Goal: Task Accomplishment & Management: Use online tool/utility

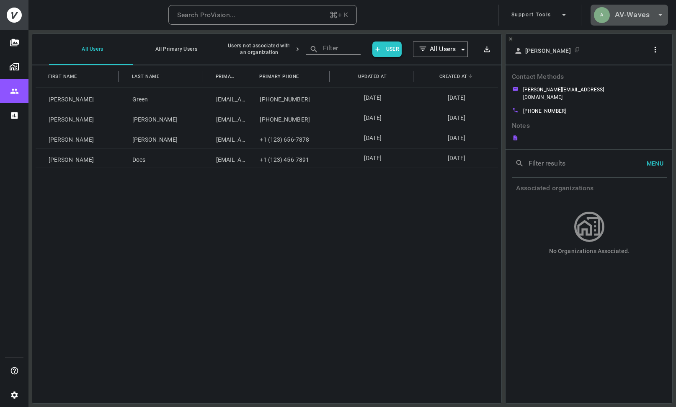
click at [638, 15] on h6 "AV-Waves" at bounding box center [632, 15] width 35 height 12
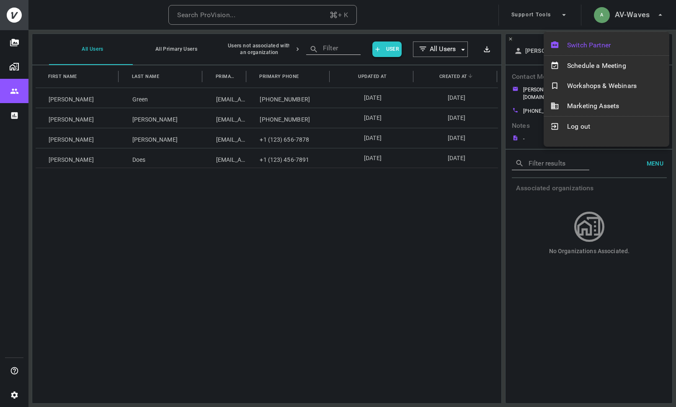
click at [595, 44] on span "Switch Partner" at bounding box center [614, 45] width 95 height 10
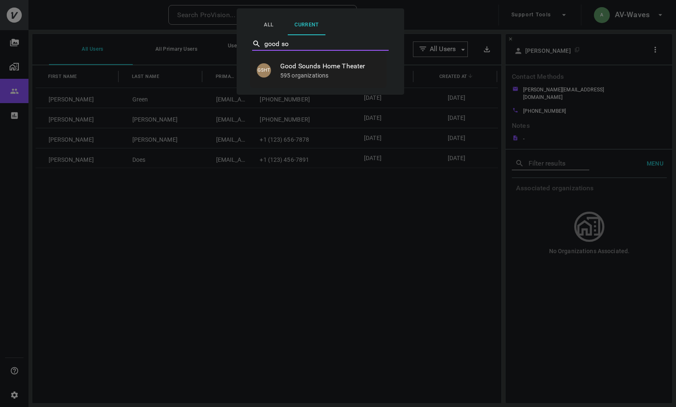
type input "good sou"
click at [326, 72] on p "595 organizations" at bounding box center [330, 75] width 100 height 8
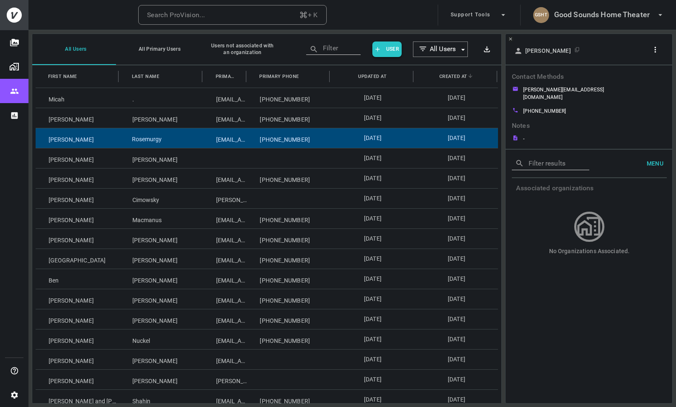
click at [131, 143] on div "Rosemurgy" at bounding box center [161, 138] width 84 height 20
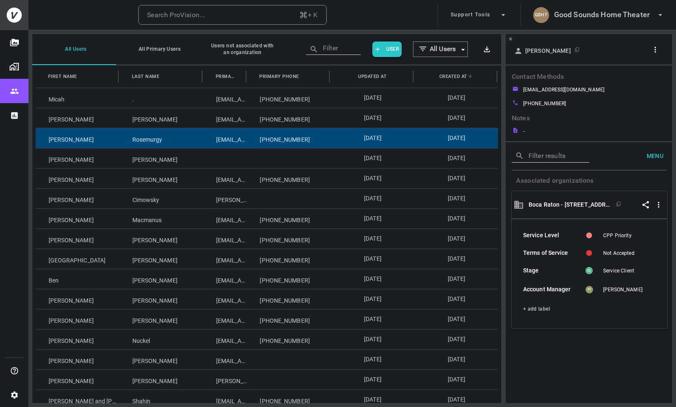
click at [655, 49] on icon "button" at bounding box center [655, 49] width 9 height 9
click at [653, 77] on p "Copy Client ID" at bounding box center [641, 80] width 42 height 10
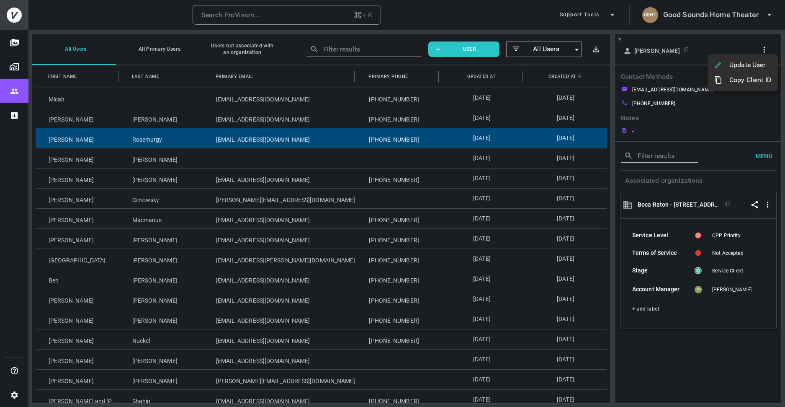
click at [21, 83] on div at bounding box center [392, 203] width 785 height 407
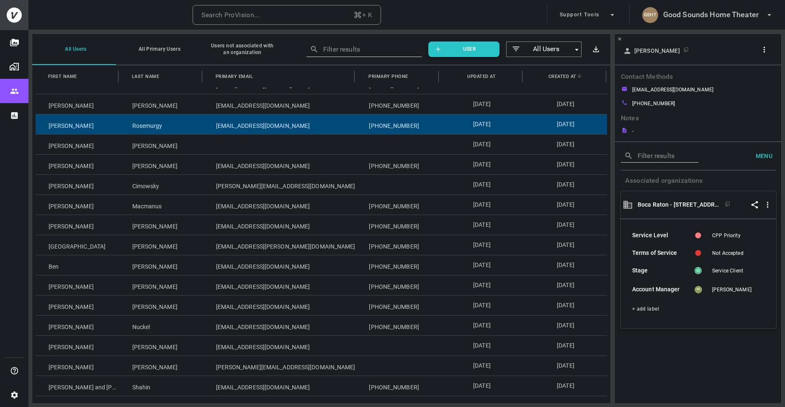
scroll to position [12, 0]
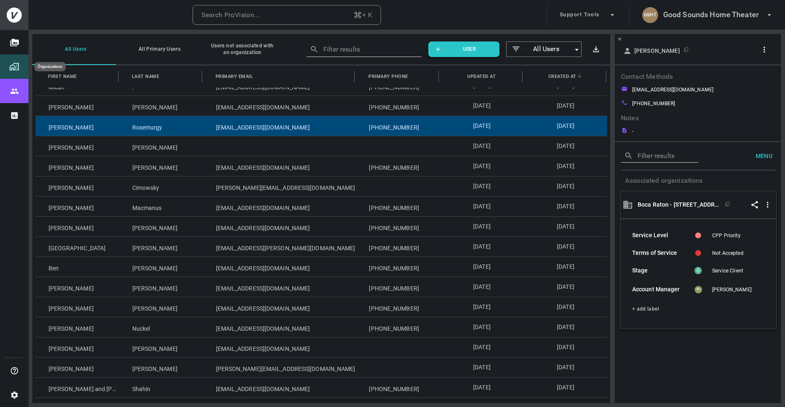
click at [13, 66] on img "Organizations" at bounding box center [14, 67] width 10 height 10
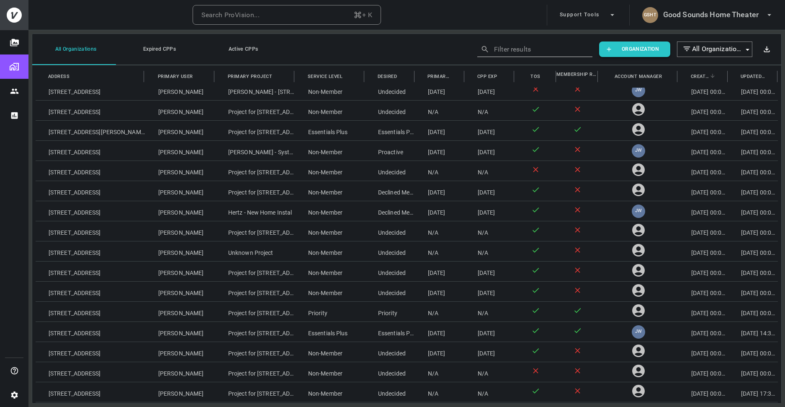
scroll to position [3563, 0]
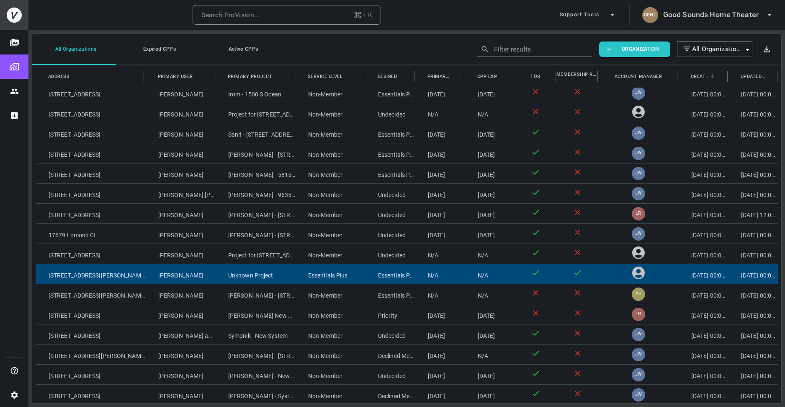
click at [241, 277] on div "Unknown Project" at bounding box center [255, 274] width 80 height 20
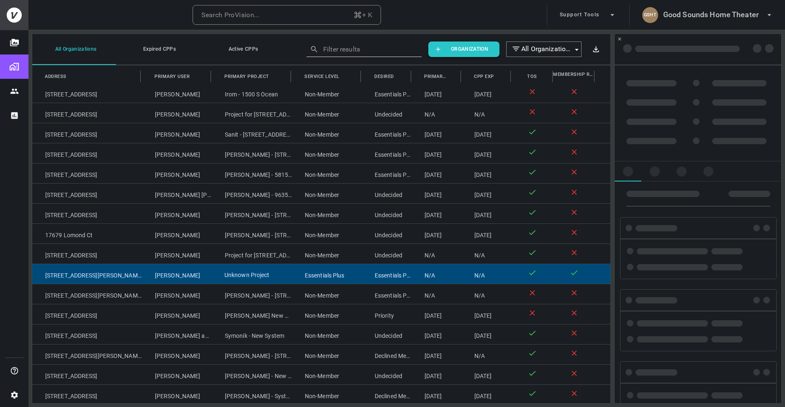
click at [241, 277] on div "Unknown Project" at bounding box center [252, 274] width 80 height 20
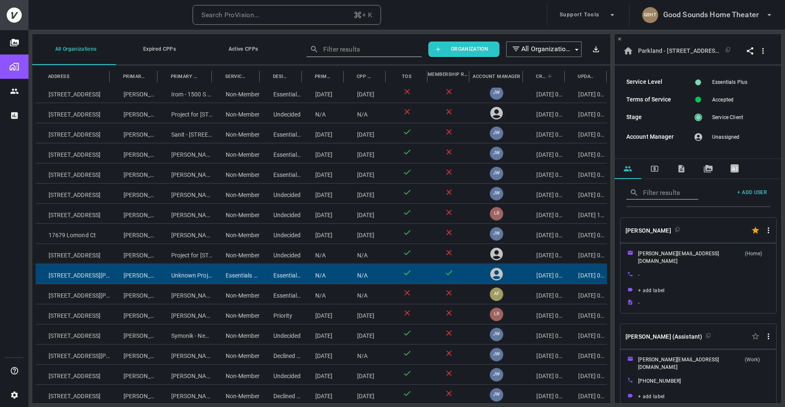
click at [675, 232] on icon "button" at bounding box center [768, 230] width 9 height 9
click at [675, 273] on p "Copy Client ID" at bounding box center [738, 276] width 42 height 10
click at [262, 322] on div at bounding box center [392, 203] width 785 height 407
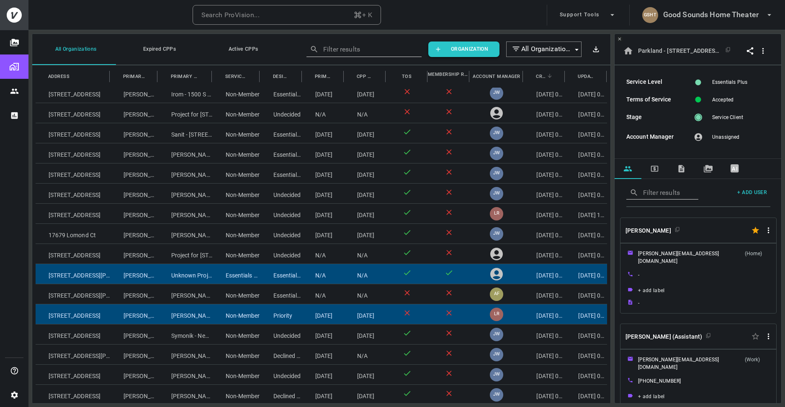
click at [218, 316] on div "Non-Member" at bounding box center [237, 314] width 48 height 20
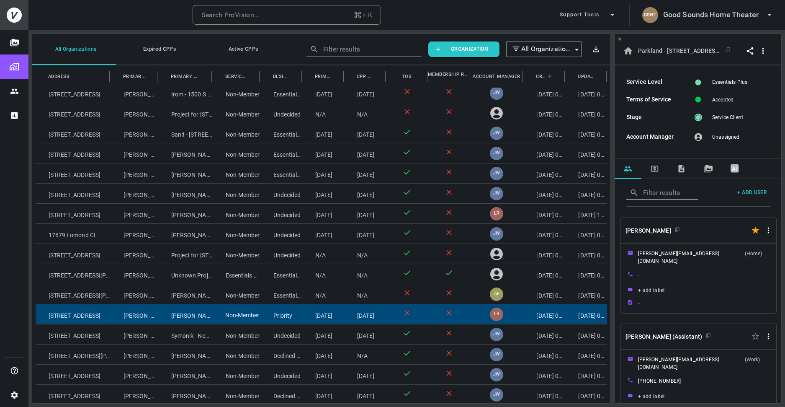
click at [218, 316] on div "Non-Member" at bounding box center [237, 314] width 48 height 20
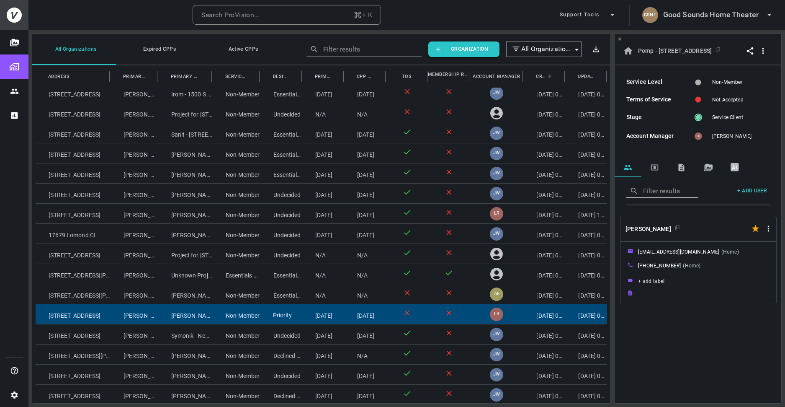
click at [289, 317] on div "Priority" at bounding box center [281, 314] width 42 height 20
click at [675, 228] on icon "button" at bounding box center [768, 228] width 9 height 9
click at [675, 271] on p "Copy Client ID" at bounding box center [738, 274] width 42 height 10
